Goal: Transaction & Acquisition: Purchase product/service

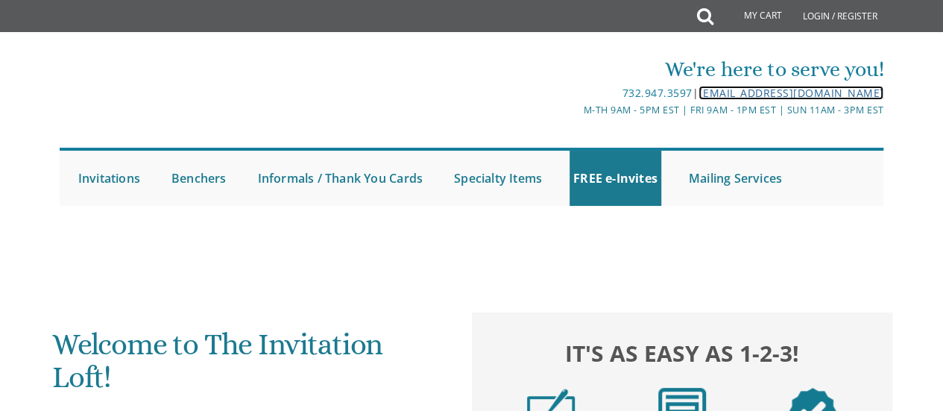
click at [698, 92] on link "[EMAIL_ADDRESS][DOMAIN_NAME]" at bounding box center [790, 93] width 185 height 14
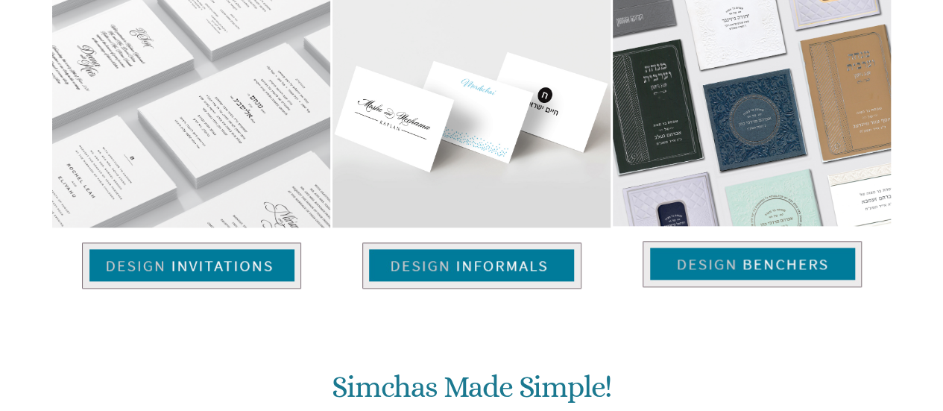
scroll to position [671, 0]
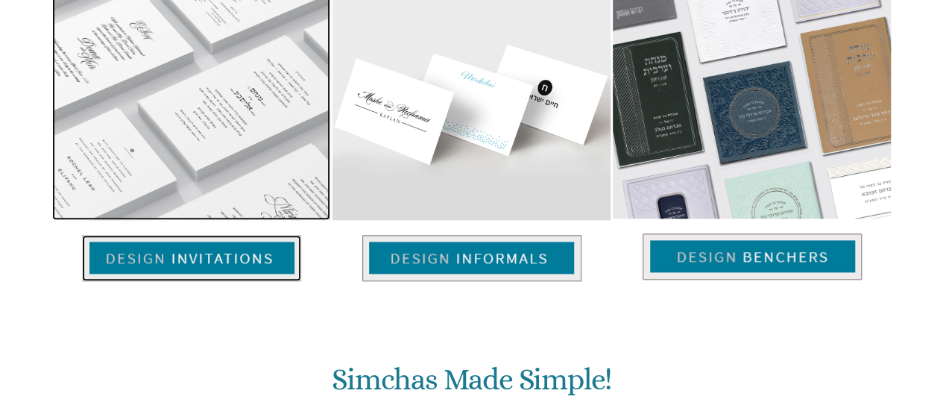
click at [215, 235] on img at bounding box center [191, 258] width 219 height 46
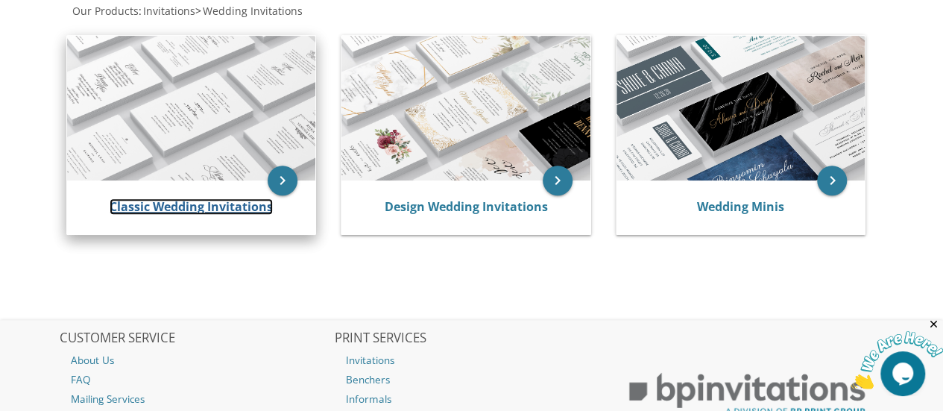
click at [211, 208] on link "Classic Wedding Invitations" at bounding box center [191, 206] width 163 height 16
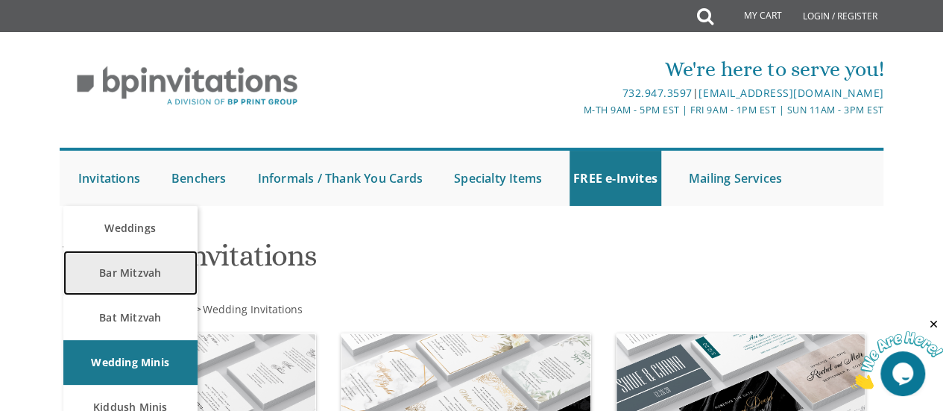
click at [121, 270] on link "Bar Mitzvah" at bounding box center [130, 272] width 134 height 45
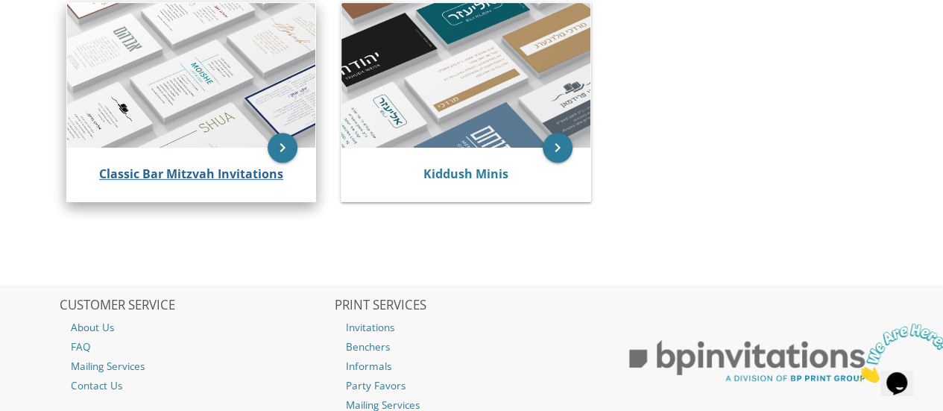
scroll to position [373, 0]
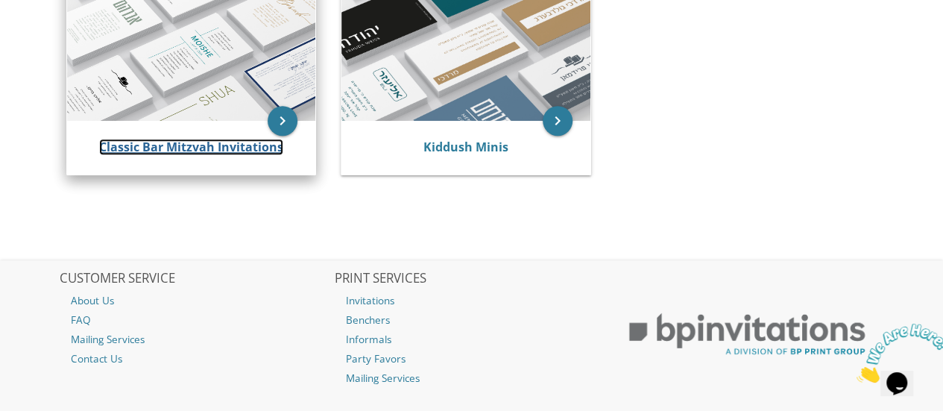
click at [161, 151] on link "Classic Bar Mitzvah Invitations" at bounding box center [191, 147] width 184 height 16
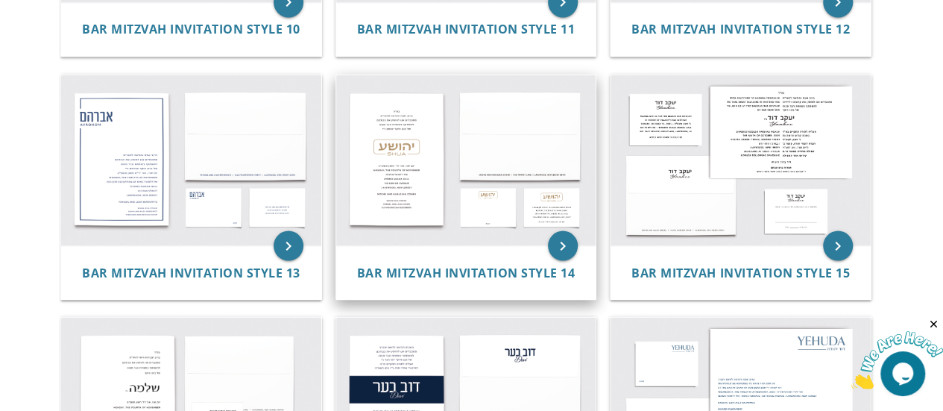
scroll to position [1267, 0]
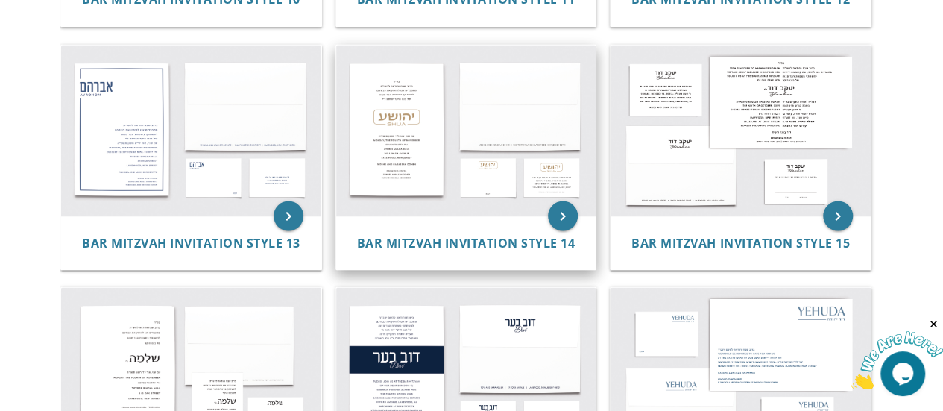
click at [418, 149] on img at bounding box center [466, 130] width 260 height 171
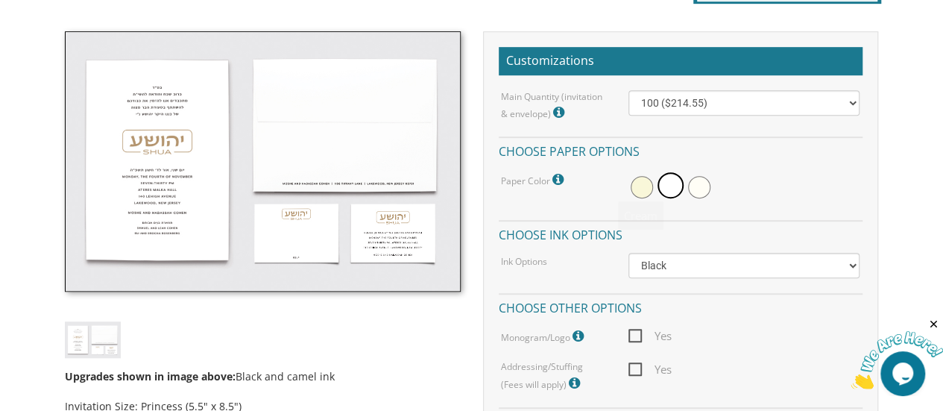
scroll to position [447, 0]
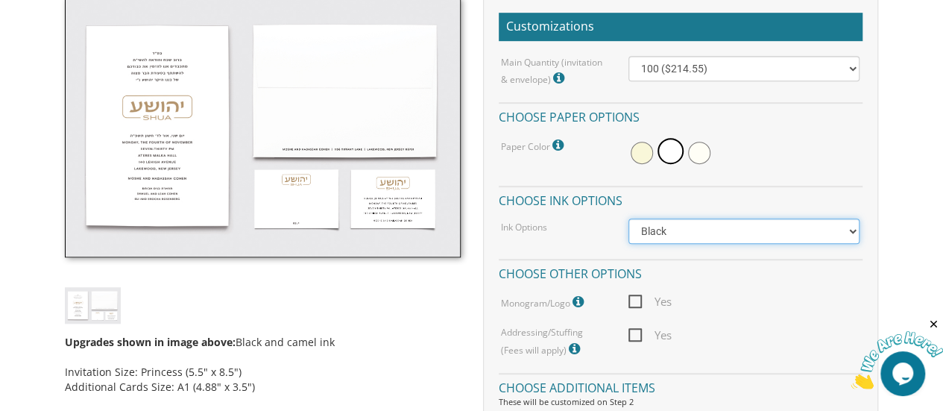
click at [668, 226] on select "Black Colored Ink ($65.00) Black + One Color ($100.00) Two Colors ($137.95)" at bounding box center [744, 230] width 232 height 25
click at [628, 218] on select "Black Colored Ink ($65.00) Black + One Color ($100.00) Two Colors ($137.95)" at bounding box center [744, 230] width 232 height 25
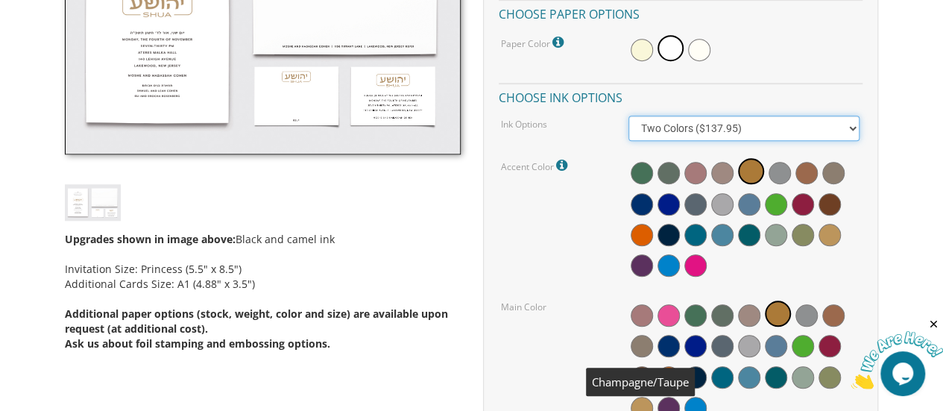
scroll to position [522, 0]
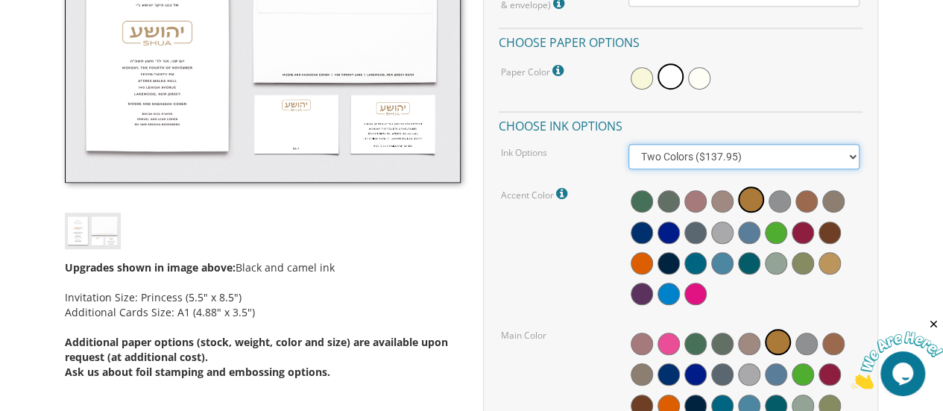
click at [672, 165] on select "Black Colored Ink ($65.00) Black + One Color ($100.00) Two Colors ($137.95)" at bounding box center [744, 156] width 232 height 25
select select "Standard"
click at [628, 144] on select "Black Colored Ink ($65.00) Black + One Color ($100.00) Two Colors ($137.95)" at bounding box center [744, 156] width 232 height 25
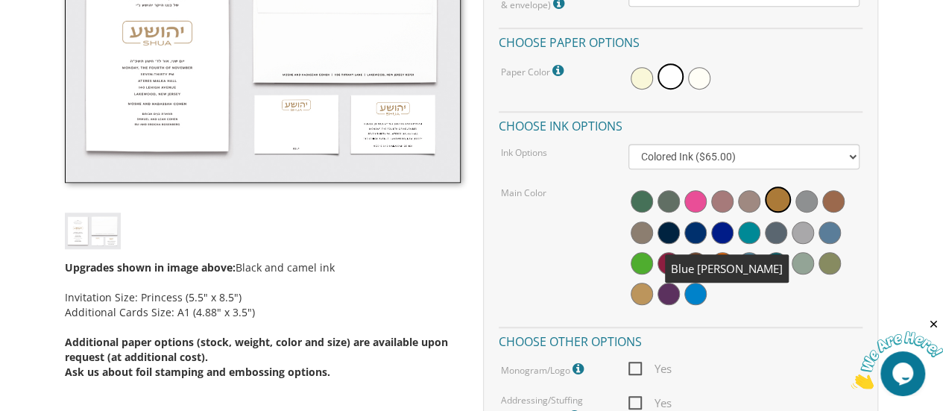
click at [688, 228] on span at bounding box center [695, 232] width 22 height 22
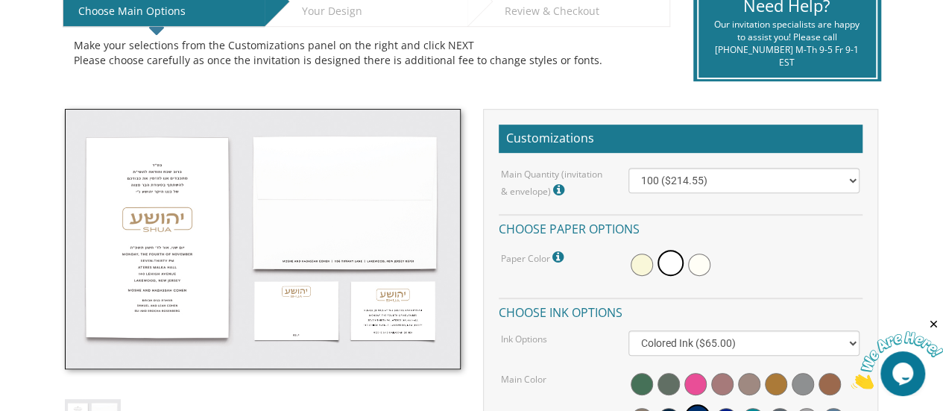
scroll to position [298, 0]
